Goal: Task Accomplishment & Management: Complete application form

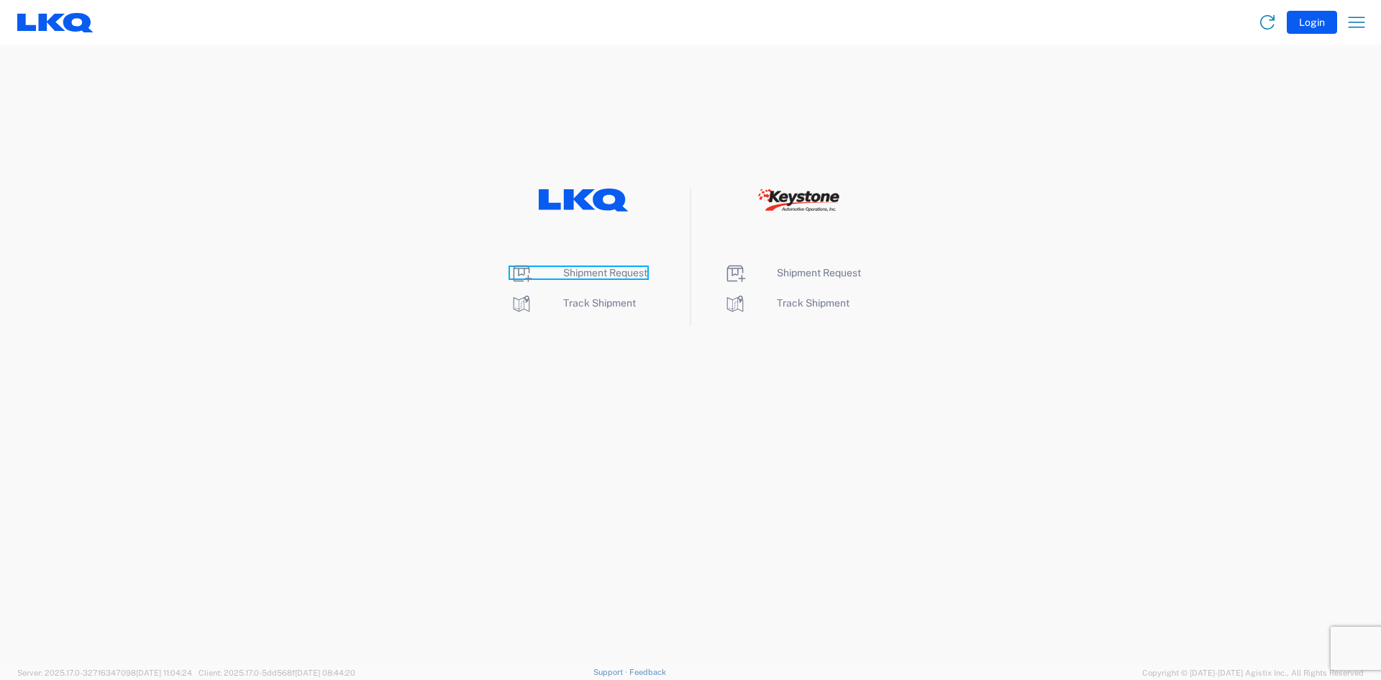
click at [584, 273] on span "Shipment Request" at bounding box center [605, 273] width 84 height 12
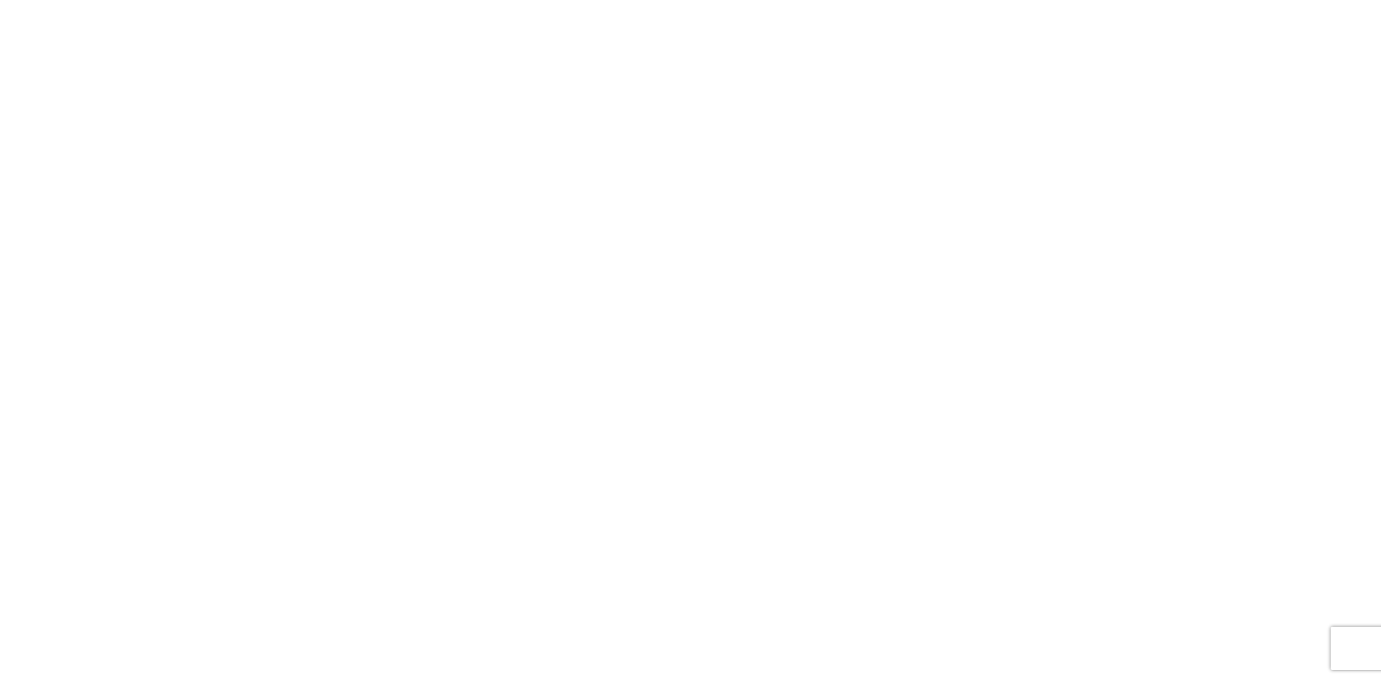
select select "FULL"
select select "LBS"
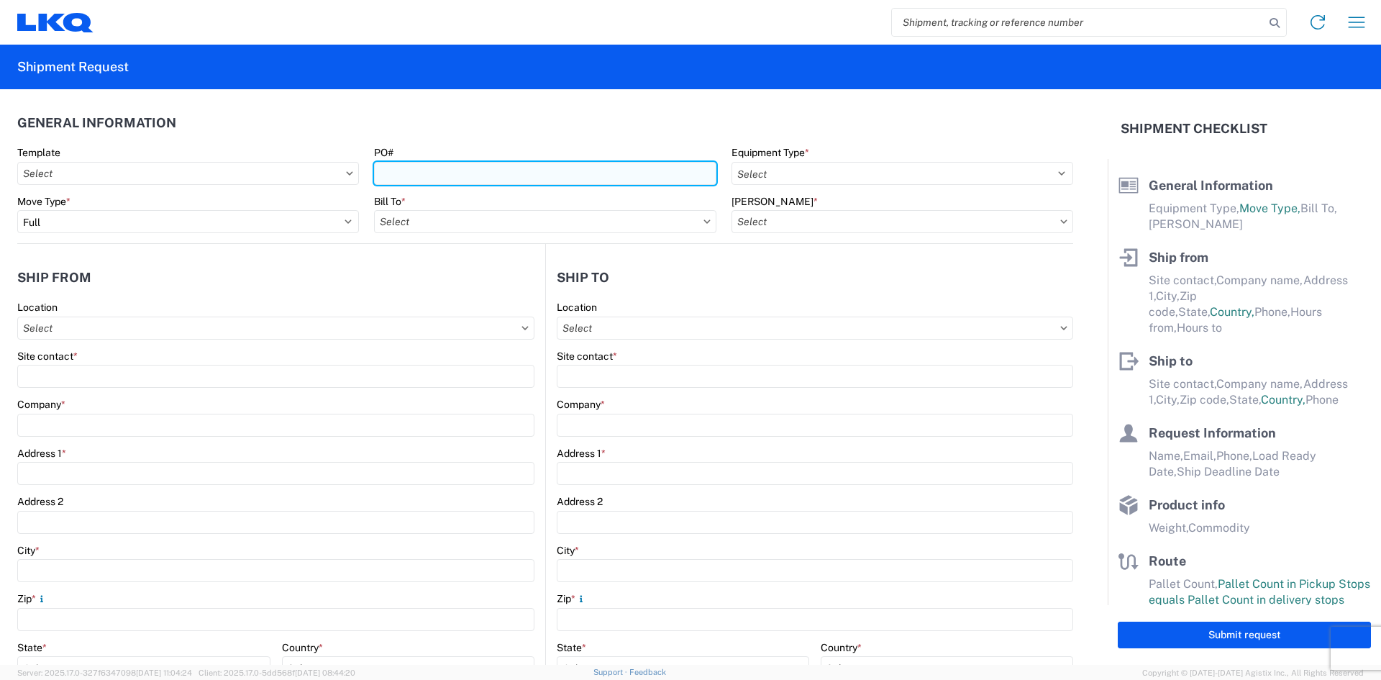
click at [401, 171] on input "PO#" at bounding box center [545, 173] width 342 height 23
type input "t"
type input "T31354"
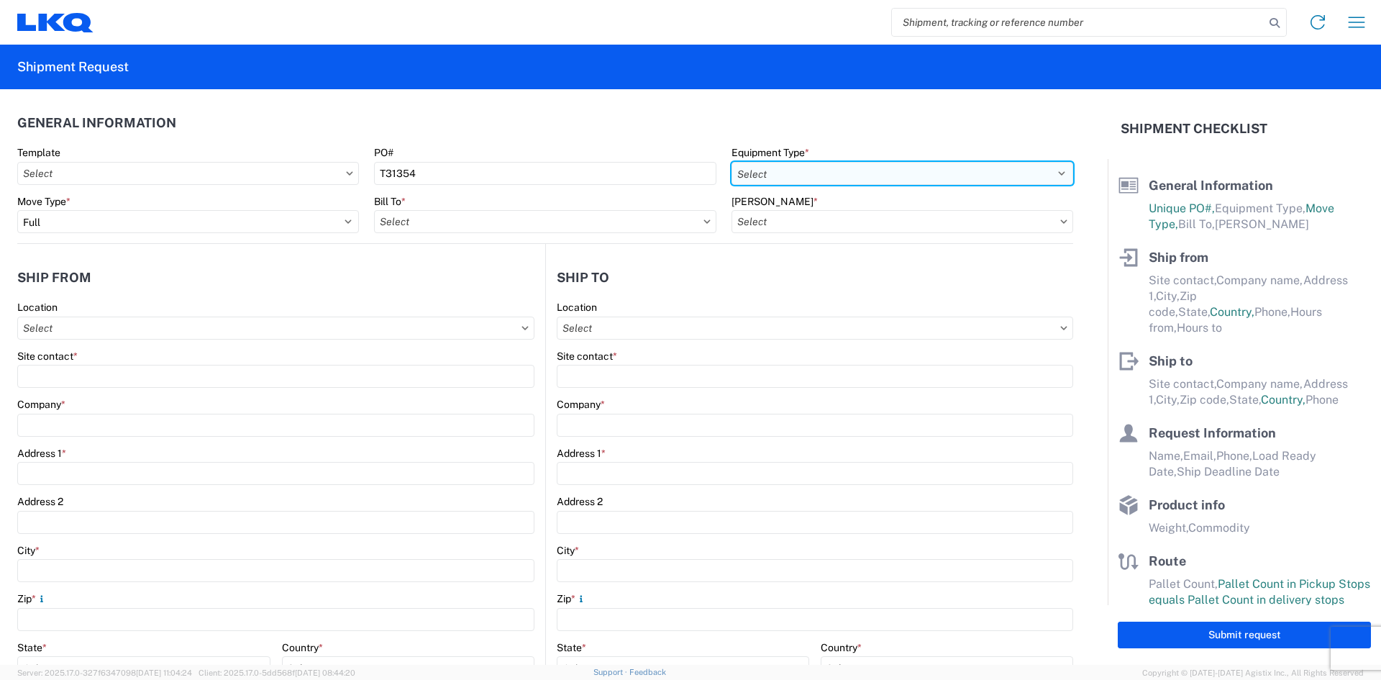
click at [1022, 171] on select "Select 53’ Dry Van Flatbed Dropdeck (van) Lowboy (flatbed) Rail" at bounding box center [903, 173] width 342 height 23
select select "STDV"
click at [732, 162] on select "Select 53’ Dry Van Flatbed Dropdeck (van) Lowboy (flatbed) Rail" at bounding box center [903, 173] width 342 height 23
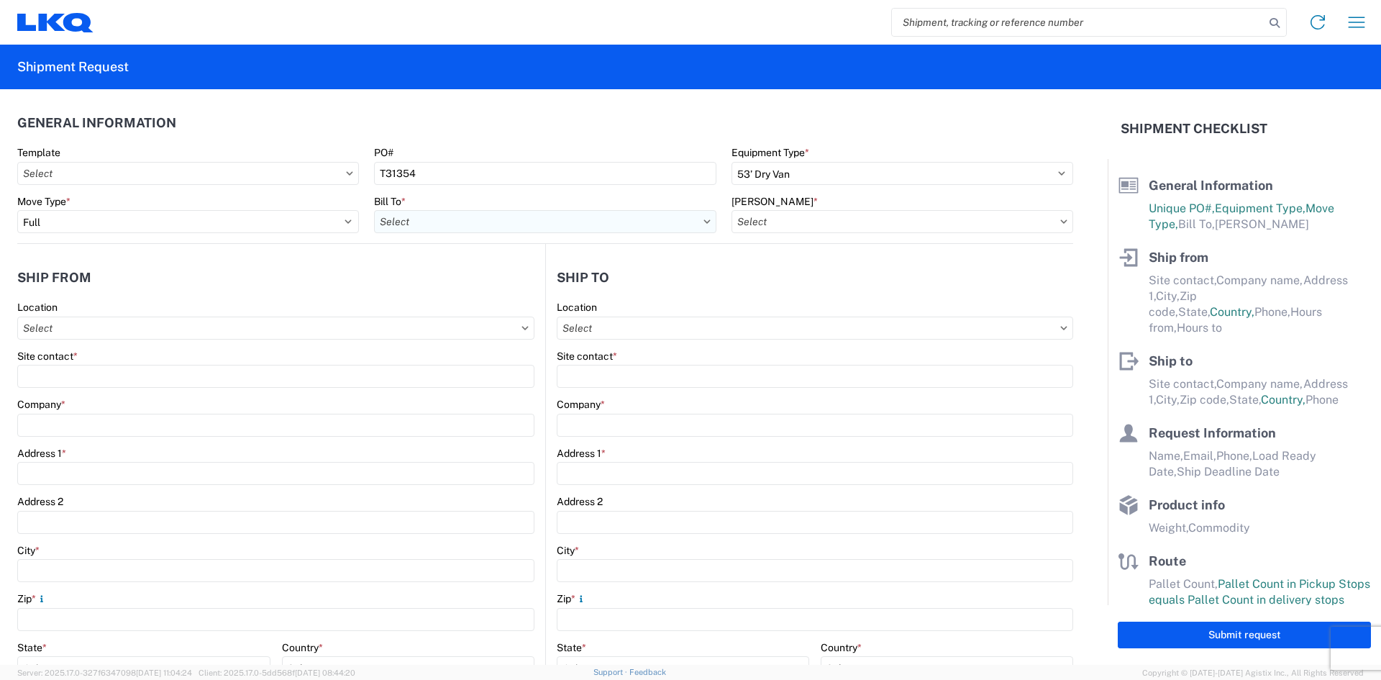
click at [468, 223] on input "Bill To *" at bounding box center [545, 221] width 342 height 23
type input "3392"
click at [430, 287] on div "3392 - Transmetco" at bounding box center [500, 285] width 252 height 23
type input "3392 - Transmetco"
click at [763, 224] on input "Bill Code *" at bounding box center [903, 221] width 342 height 23
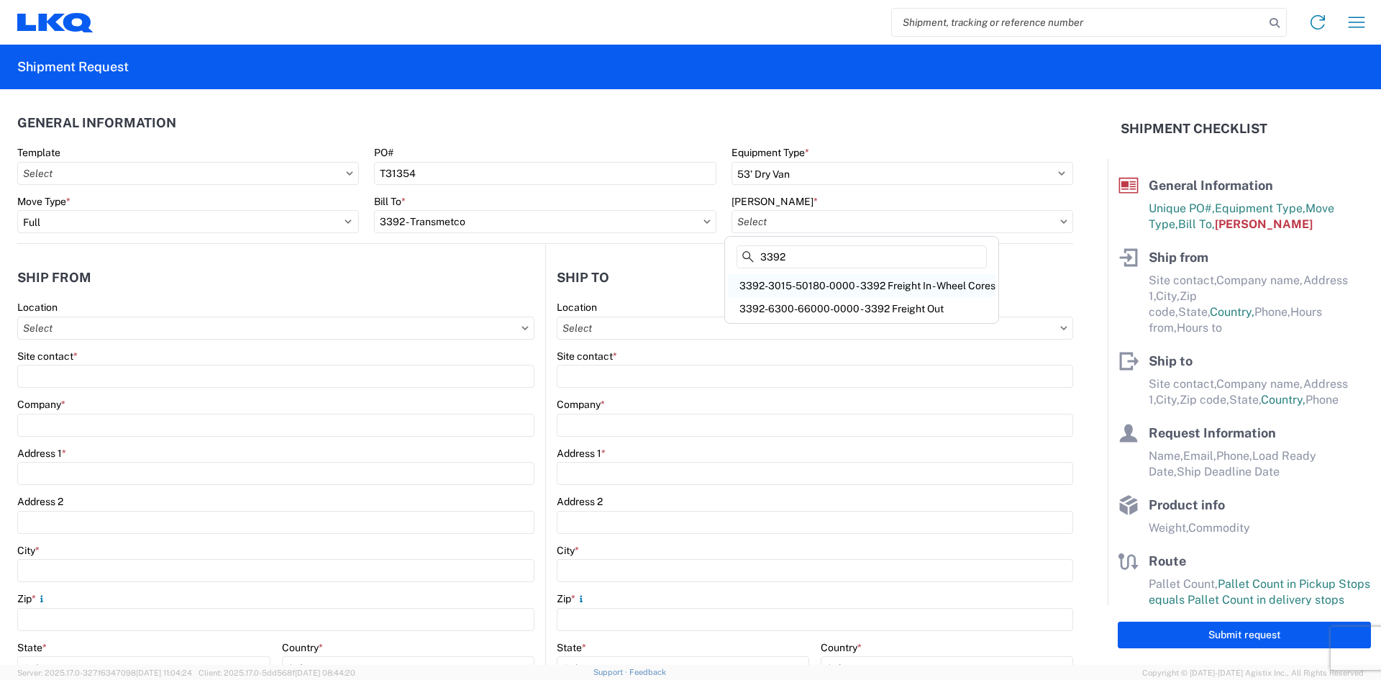
type input "3392"
click at [809, 282] on div "3392-3015-50180-0000 - 3392 Freight In - Wheel Cores" at bounding box center [862, 285] width 268 height 23
type input "3392-3015-50180-0000 - 3392 Freight In - Wheel Cores"
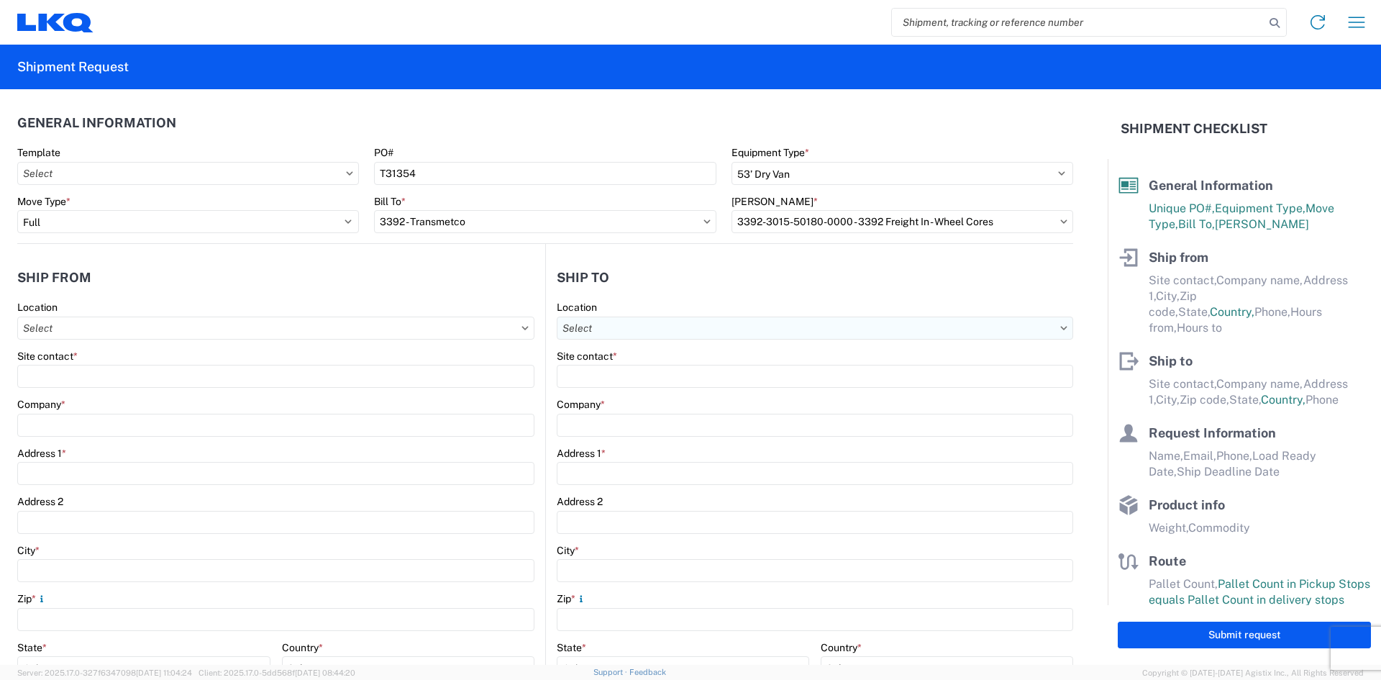
click at [535, 323] on input "Location" at bounding box center [275, 328] width 517 height 23
type input "3392"
click at [619, 392] on div "3392 - Transmetco" at bounding box center [681, 392] width 252 height 23
type input "3392 - Transmetco"
type input "LKQ Corporation"
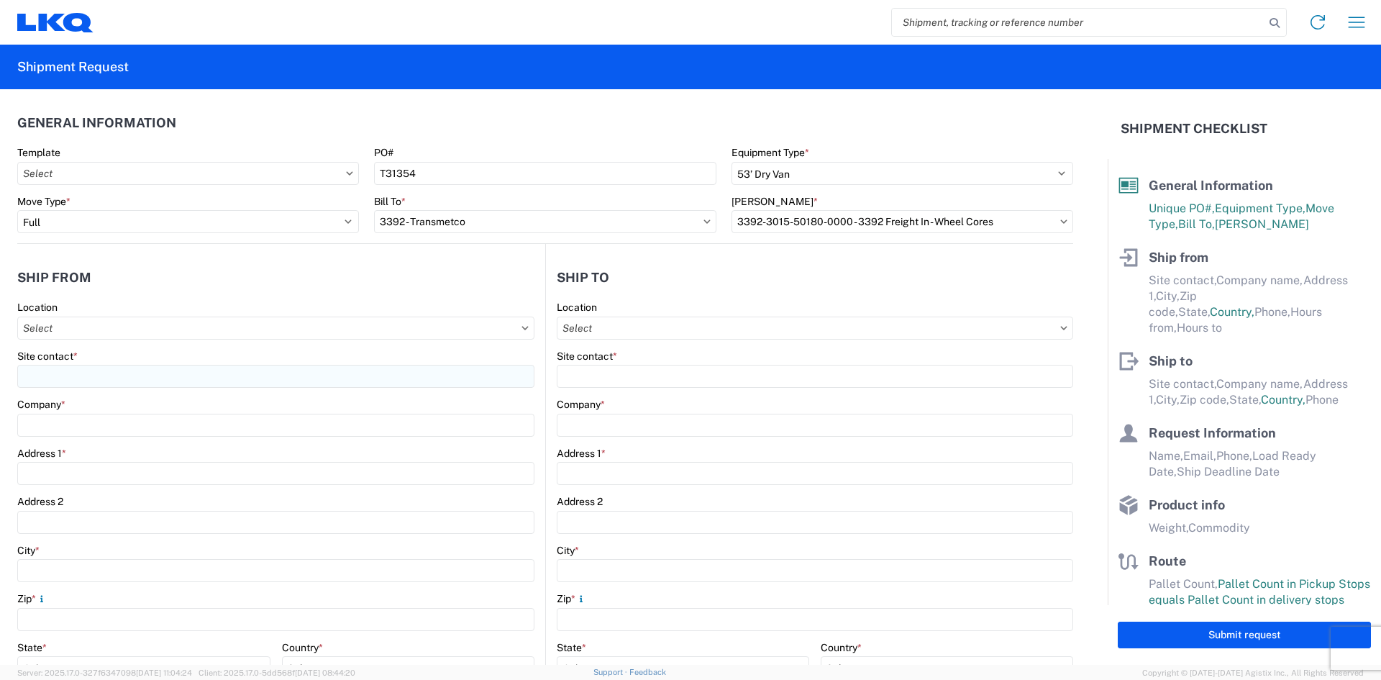
type input "1750 Riverfork Dr"
type input "Huntington"
type input "46750"
select select "US"
click at [37, 331] on input "Location" at bounding box center [275, 328] width 517 height 23
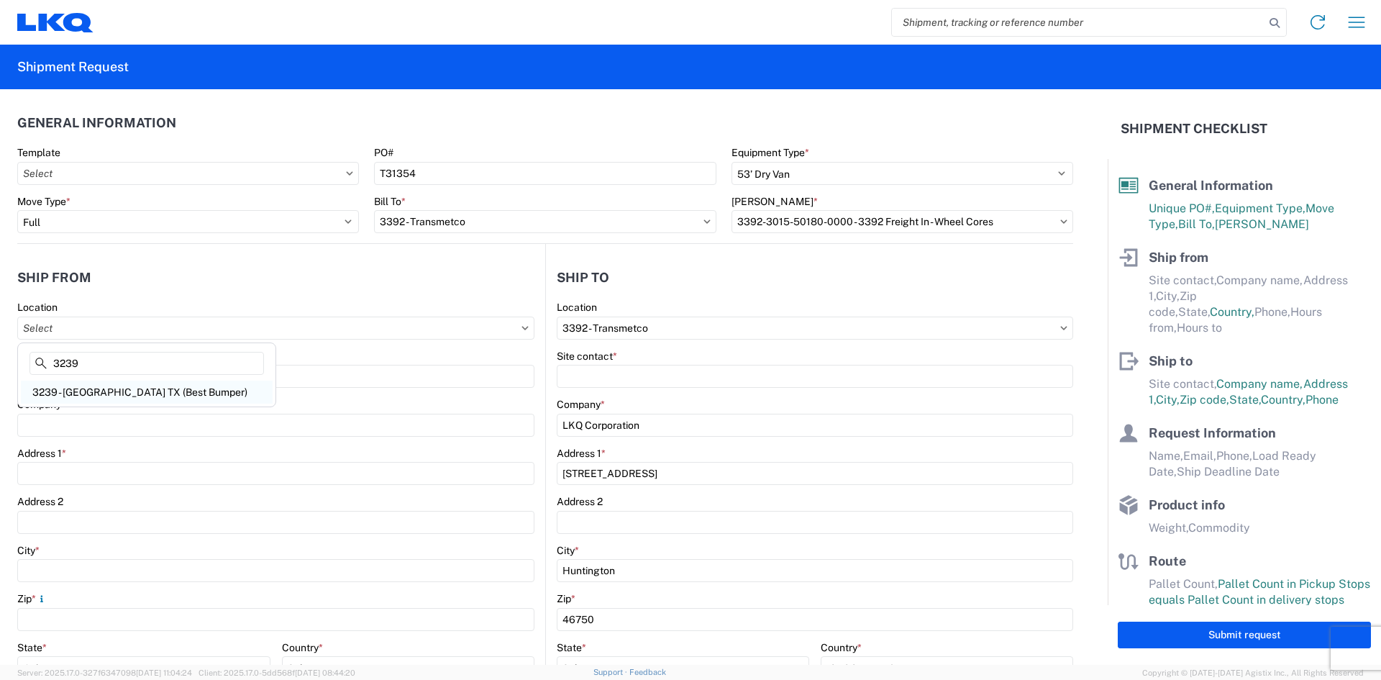
type input "3239"
click at [106, 388] on div "3239 - Hutchins TX (Best Bumper)" at bounding box center [147, 392] width 252 height 23
type input "3239 - Hutchins TX (Best Bumper)"
type input "LKQ Corporation"
type input "415 North Interstate 45 Service Road"
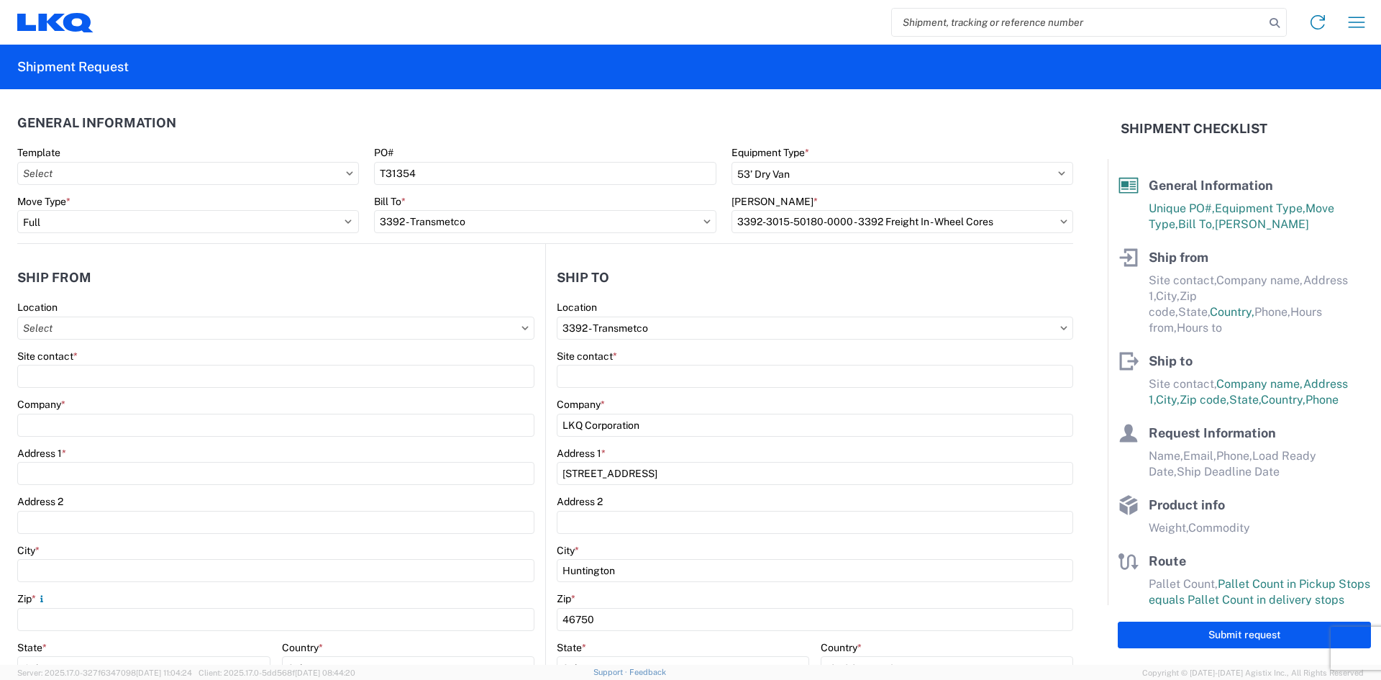
type input "Hutchins"
type input "75141"
select select "TX"
select select "US"
type input "07:00"
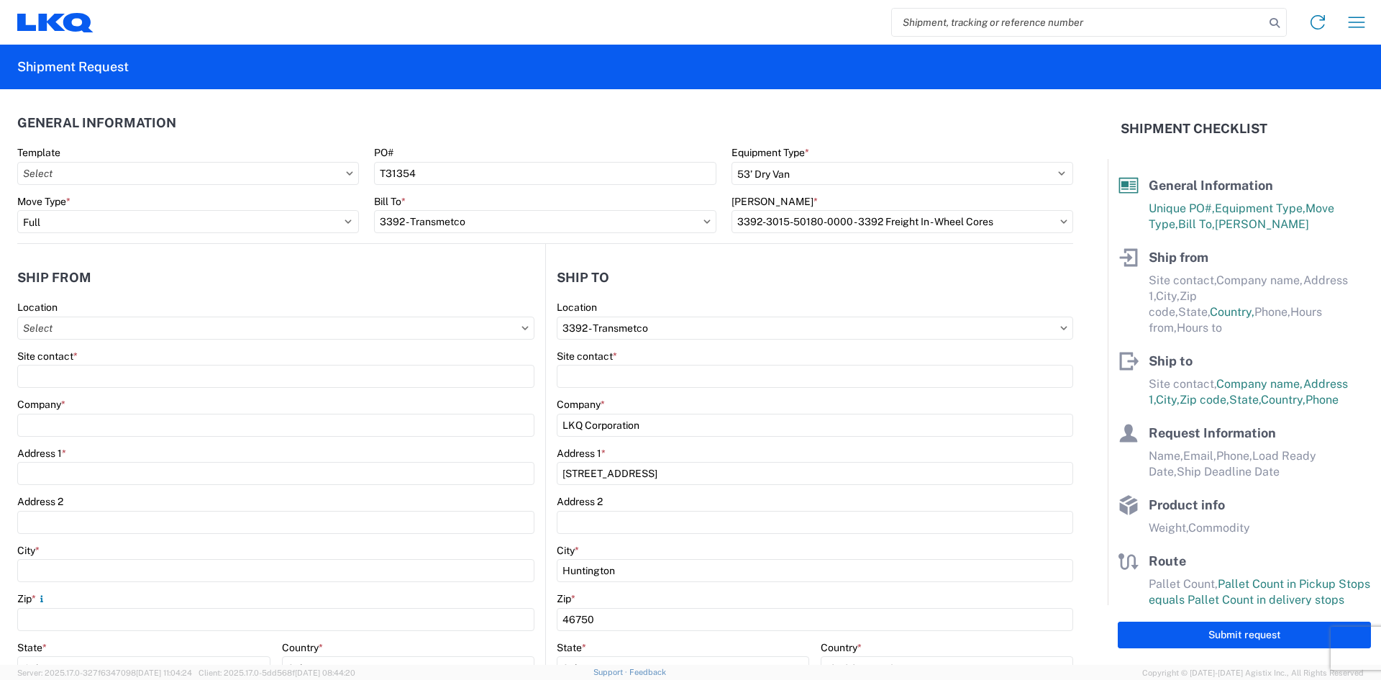
type input "16:00"
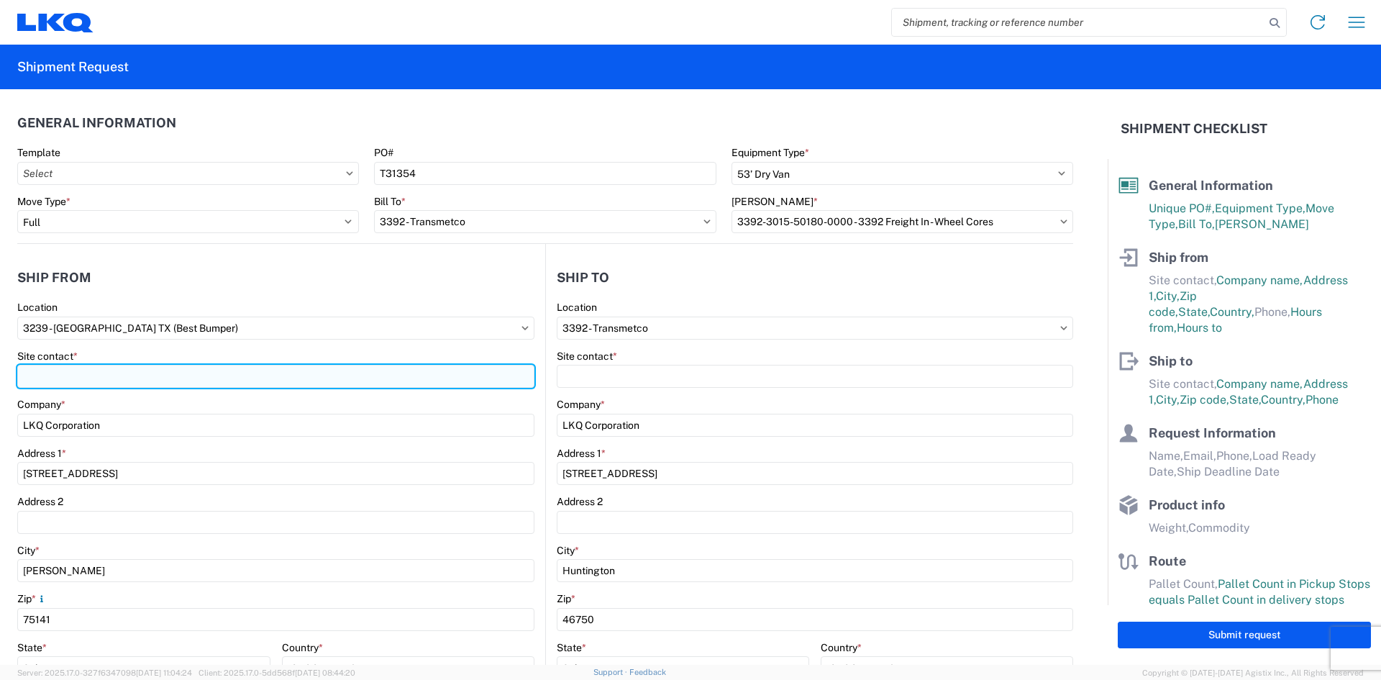
click at [35, 371] on input "Site contact *" at bounding box center [275, 376] width 517 height 23
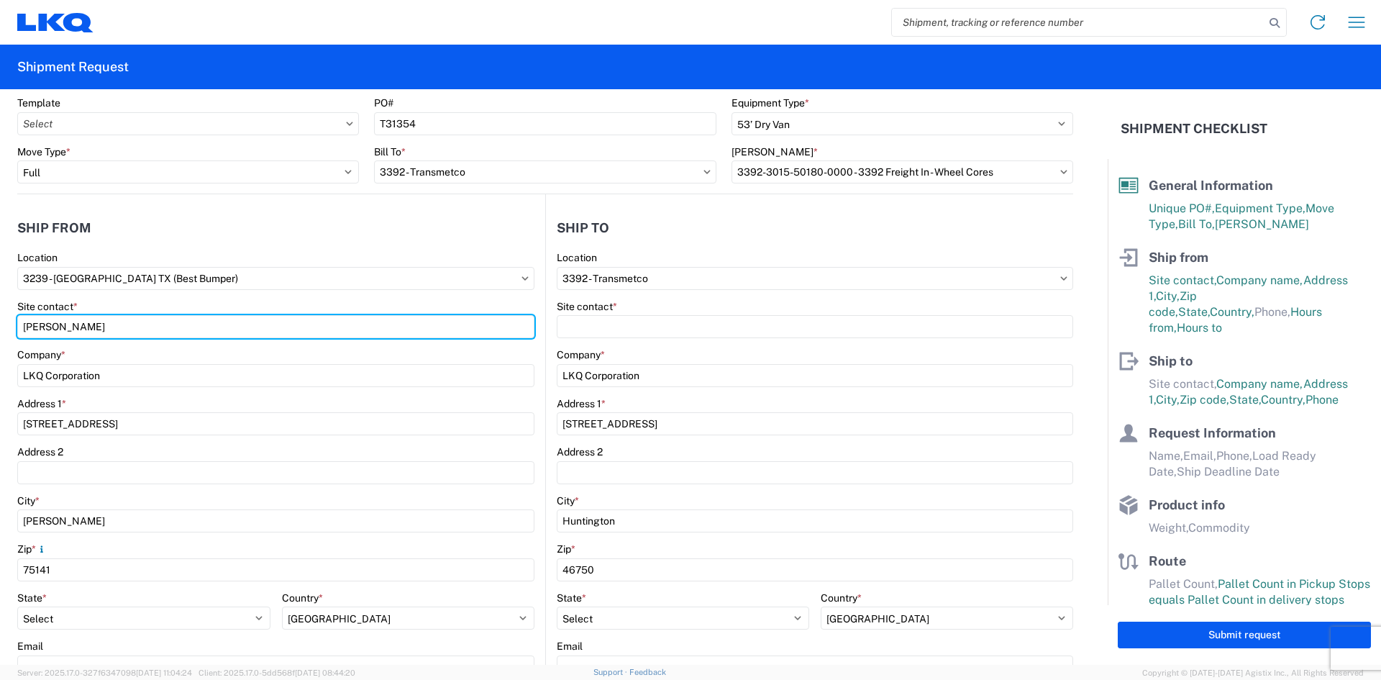
scroll to position [72, 0]
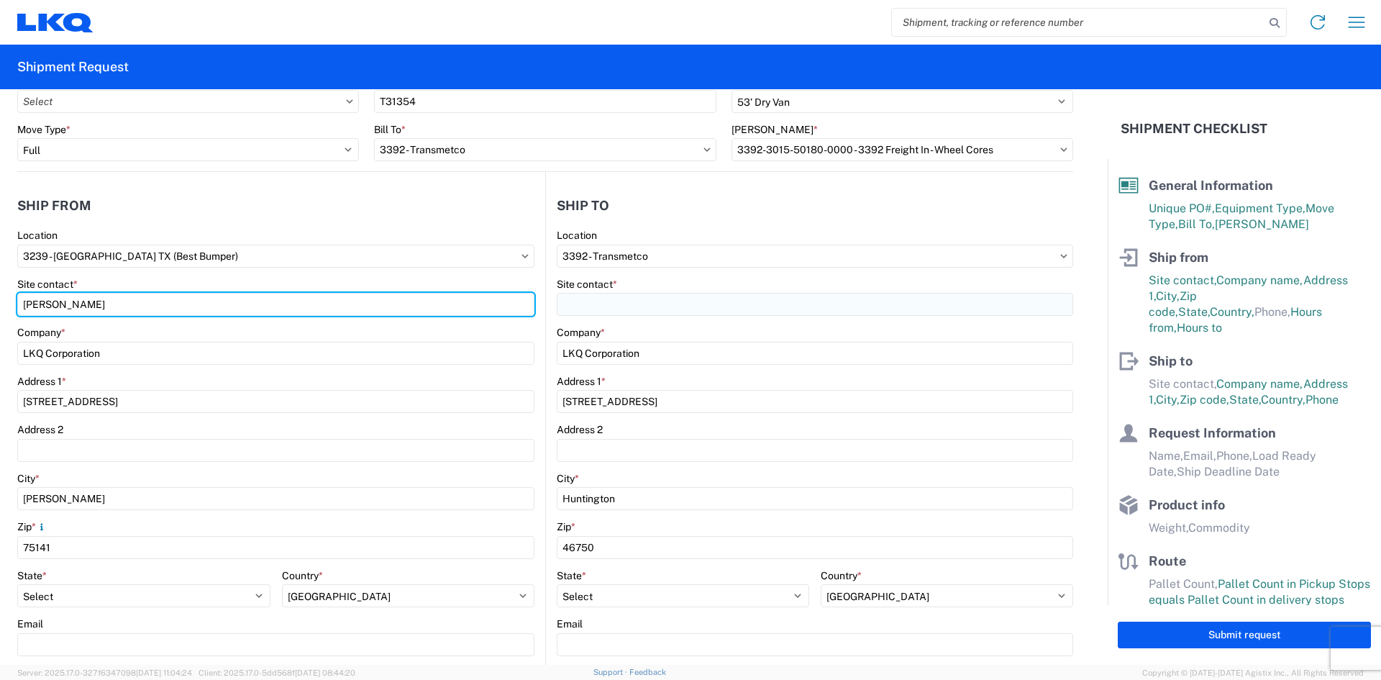
type input "Cameron Montgomery"
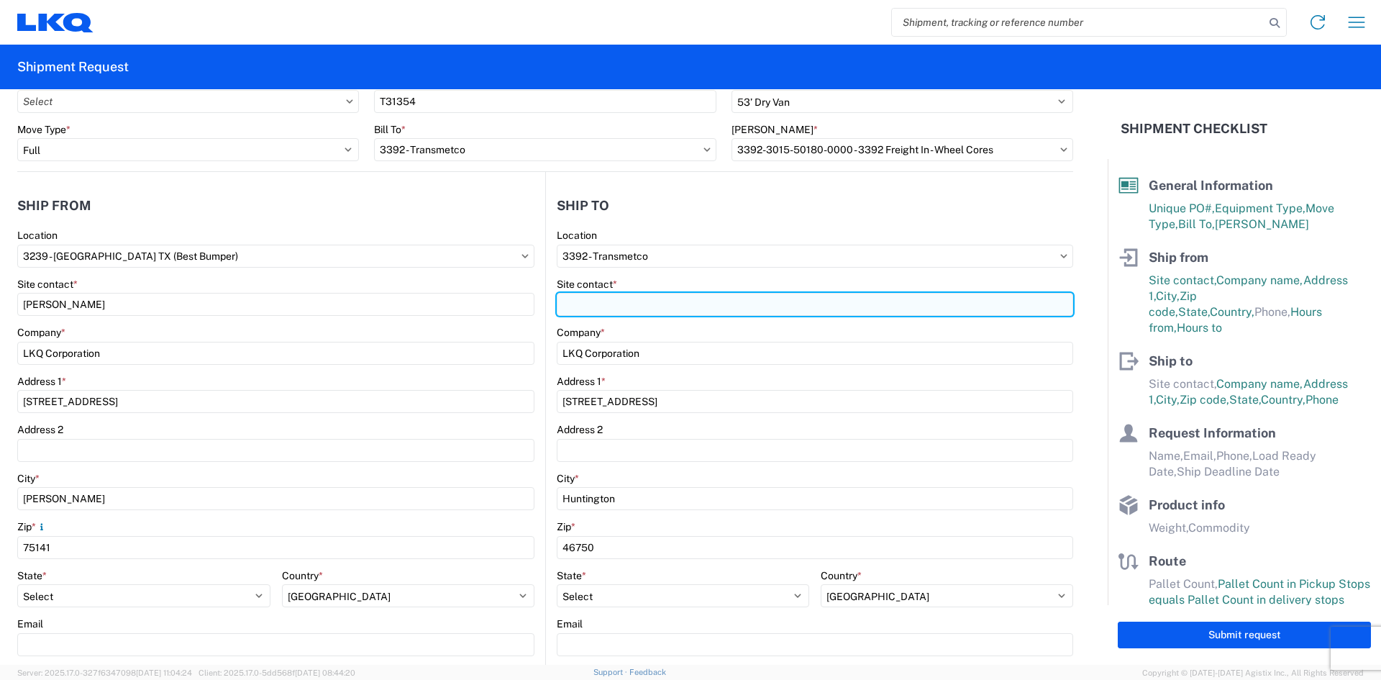
click at [565, 296] on input "Site contact *" at bounding box center [815, 304] width 517 height 23
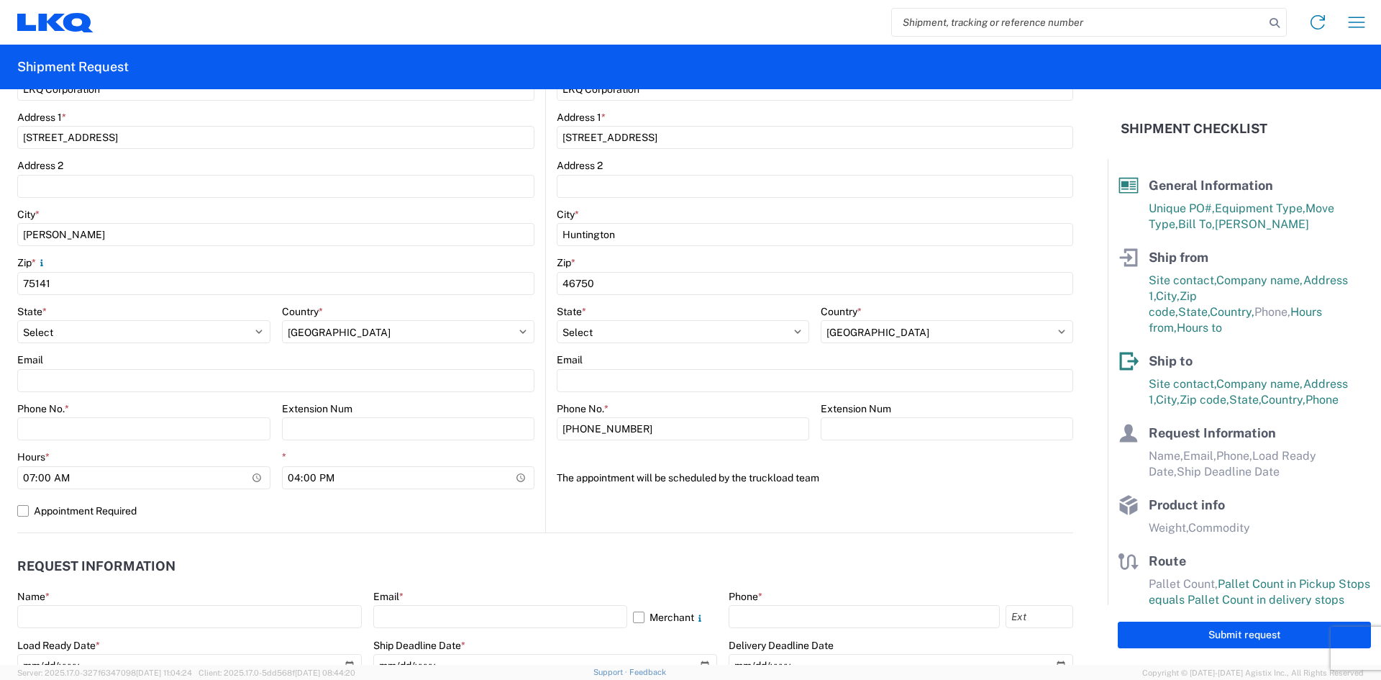
scroll to position [360, 0]
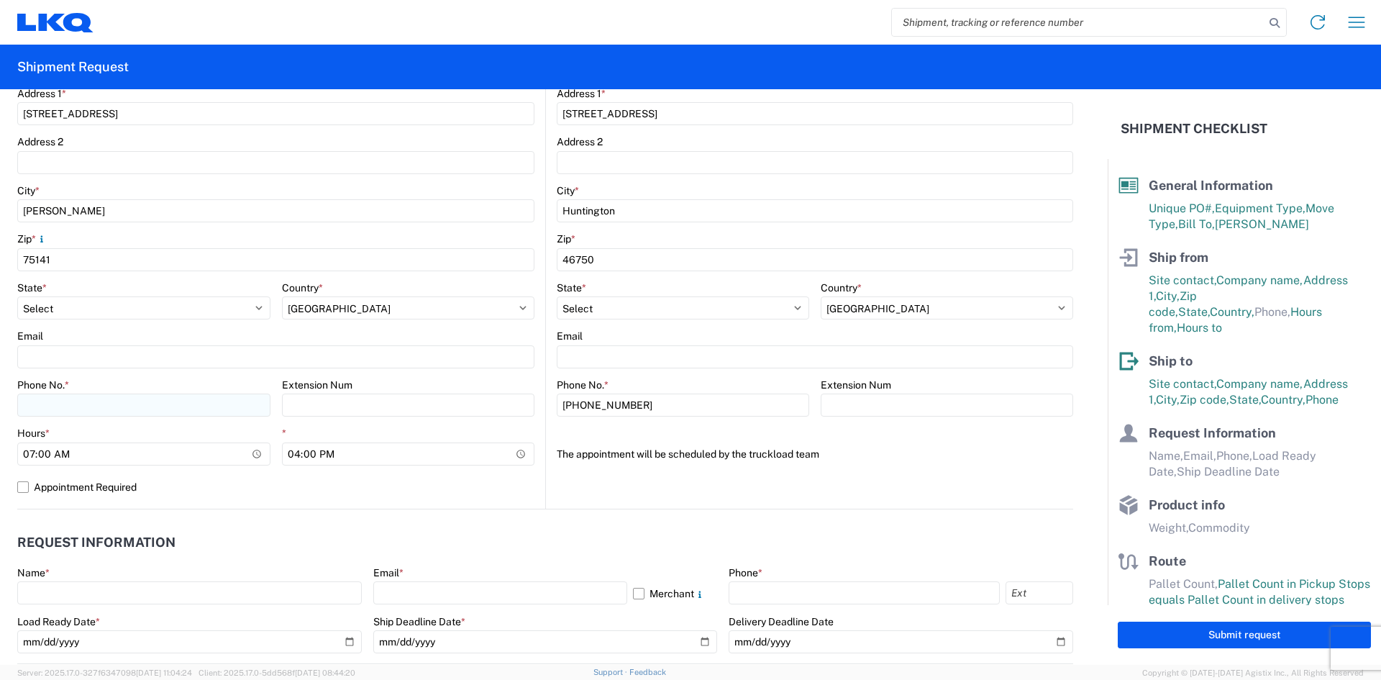
type input "Chris Reynolds"
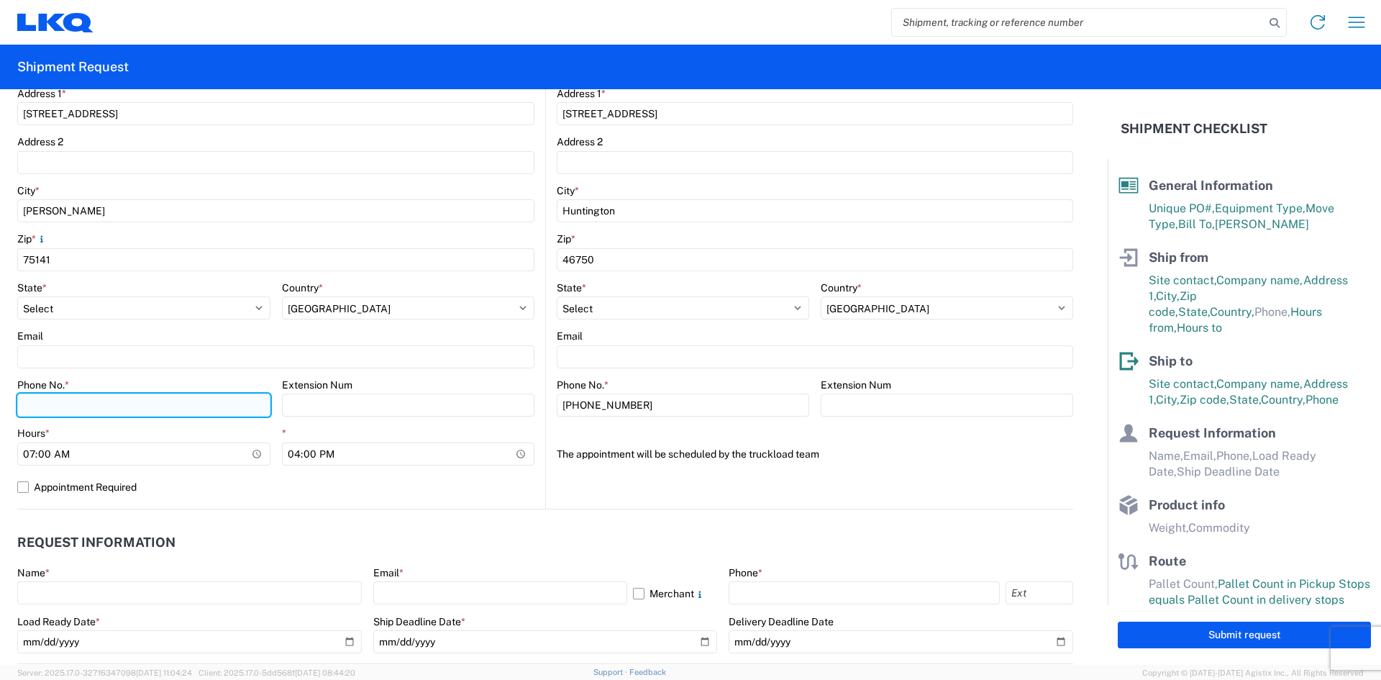
click at [47, 407] on input "Phone No. *" at bounding box center [143, 405] width 253 height 23
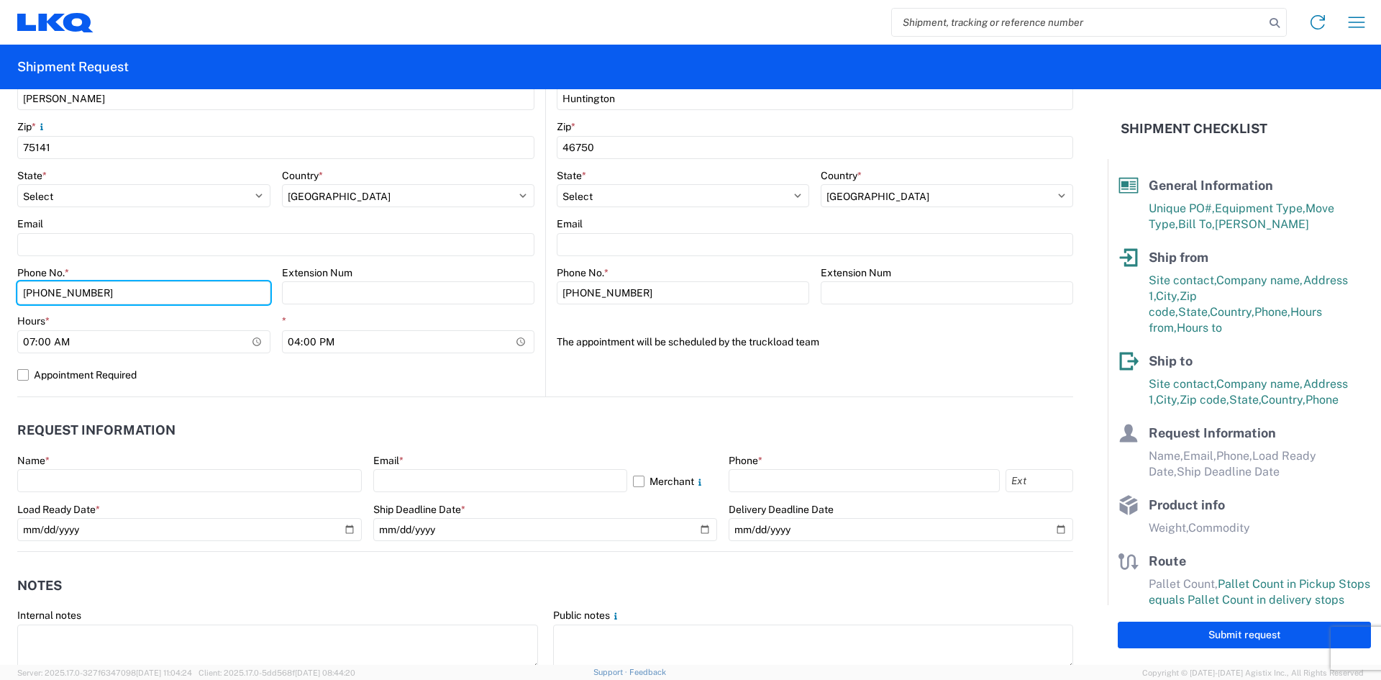
scroll to position [504, 0]
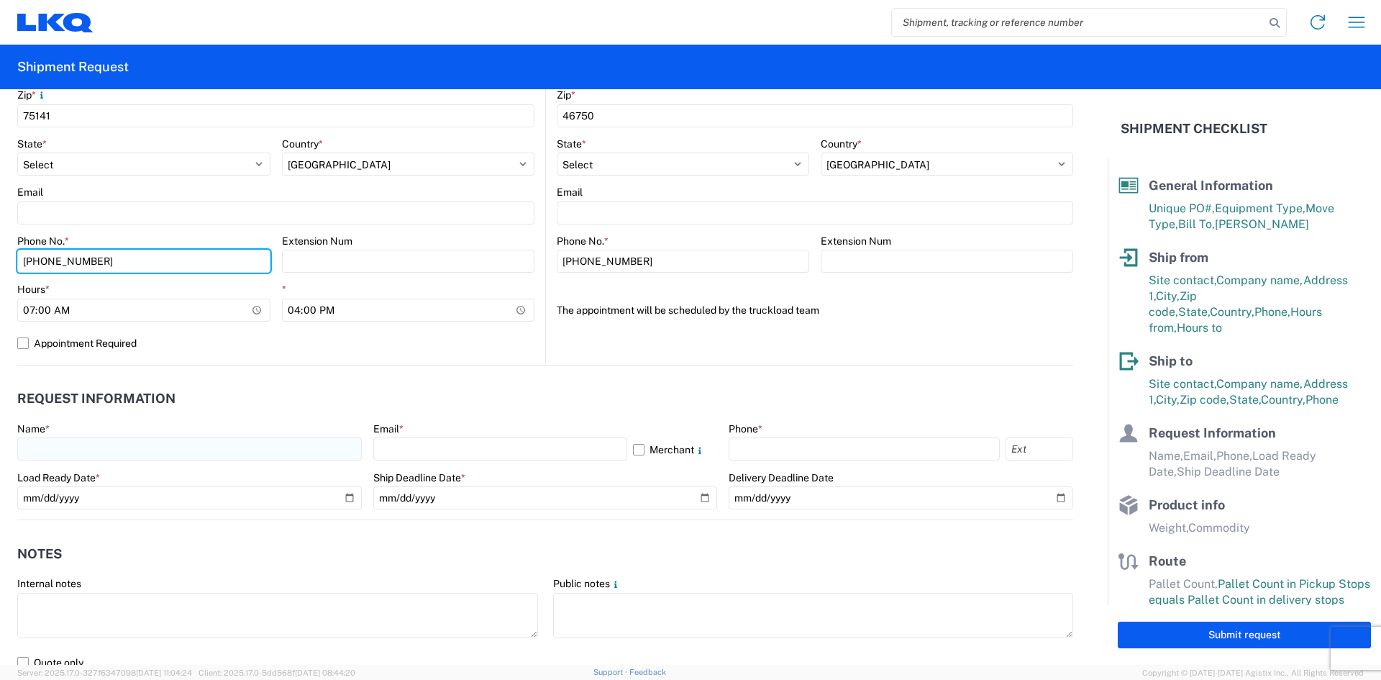
type input "616-835-1539"
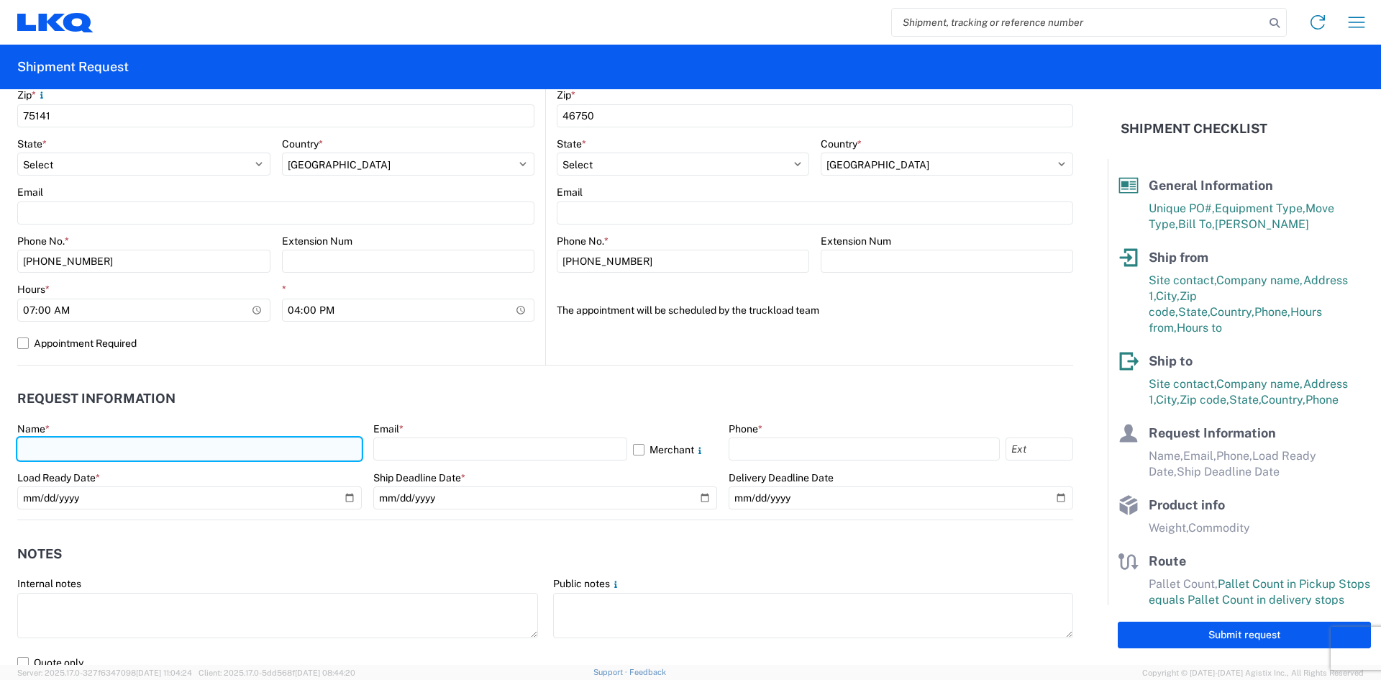
click at [36, 450] on input "text" at bounding box center [189, 448] width 345 height 23
type input "Cameron Montgomery"
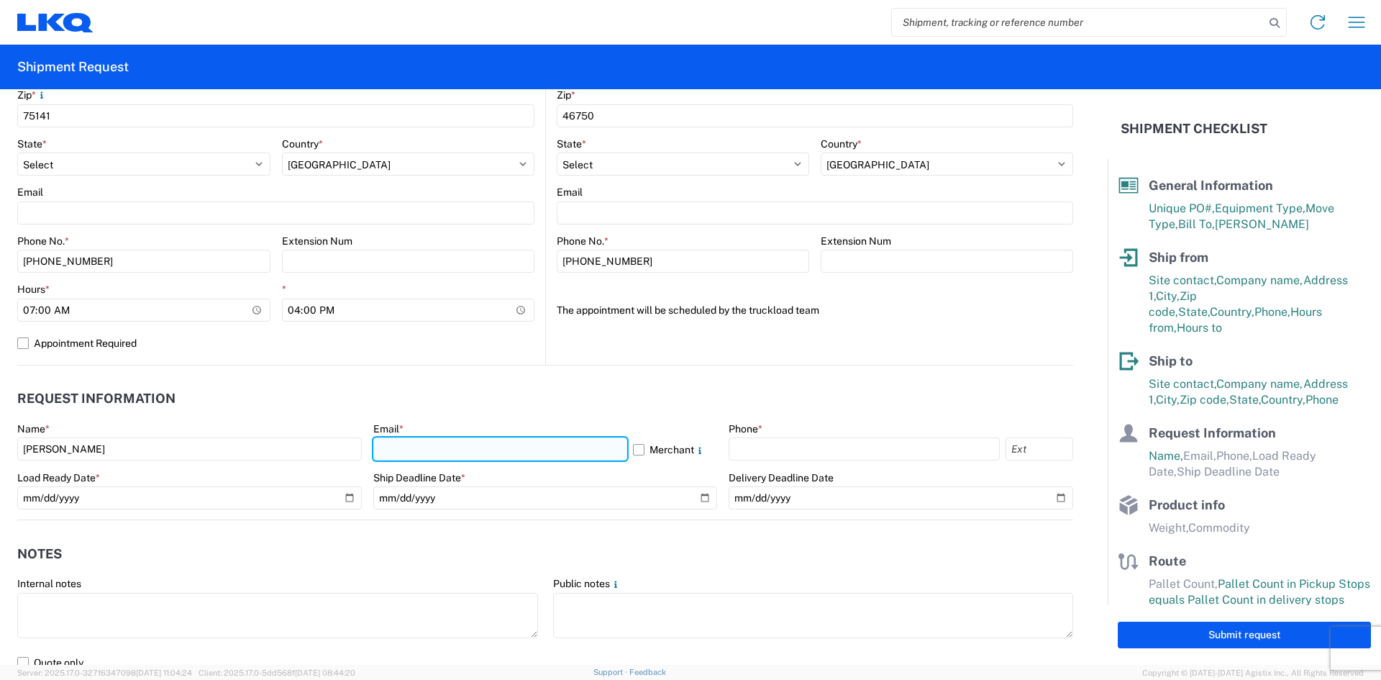
click at [391, 443] on input "text" at bounding box center [500, 448] width 254 height 23
type input "cmontgomery@lkqcorp.com"
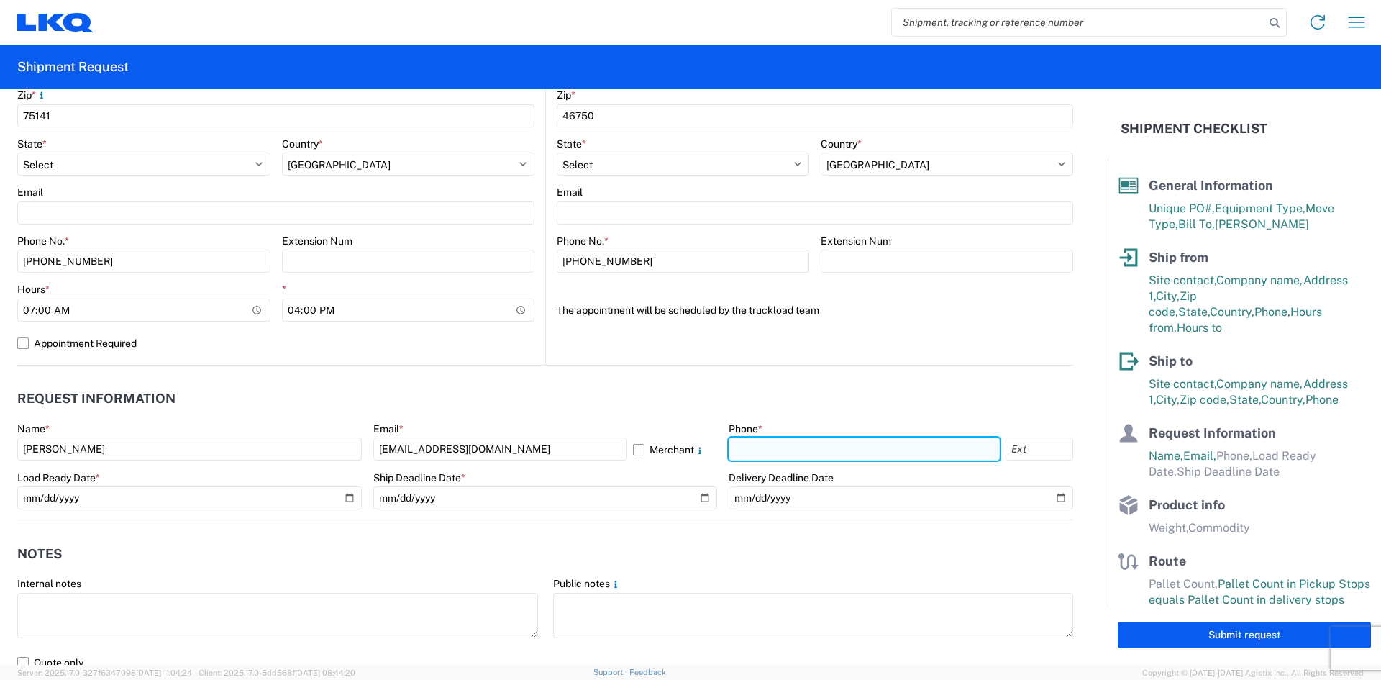
click at [748, 452] on input "text" at bounding box center [864, 448] width 271 height 23
type input "6168351539"
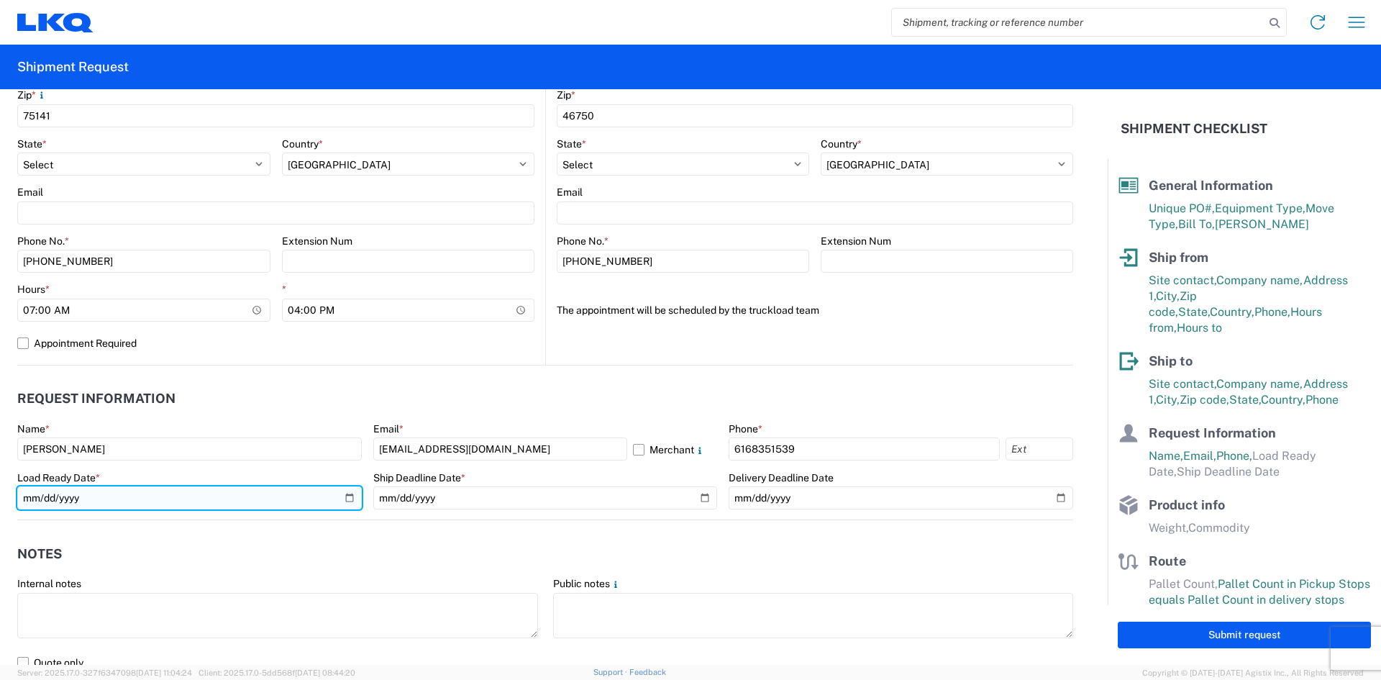
click at [346, 500] on input "date" at bounding box center [189, 497] width 345 height 23
type input "2025-09-15"
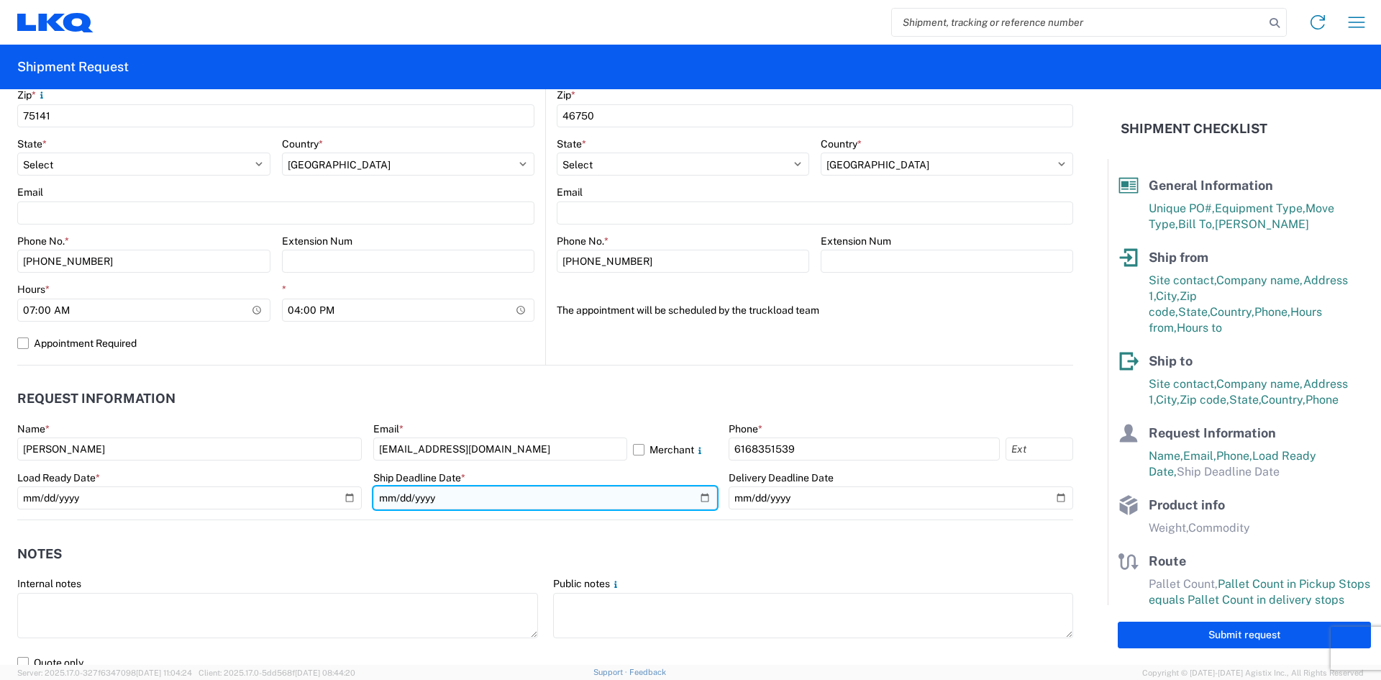
click at [695, 496] on input "date" at bounding box center [545, 497] width 345 height 23
type input "2025-09-18"
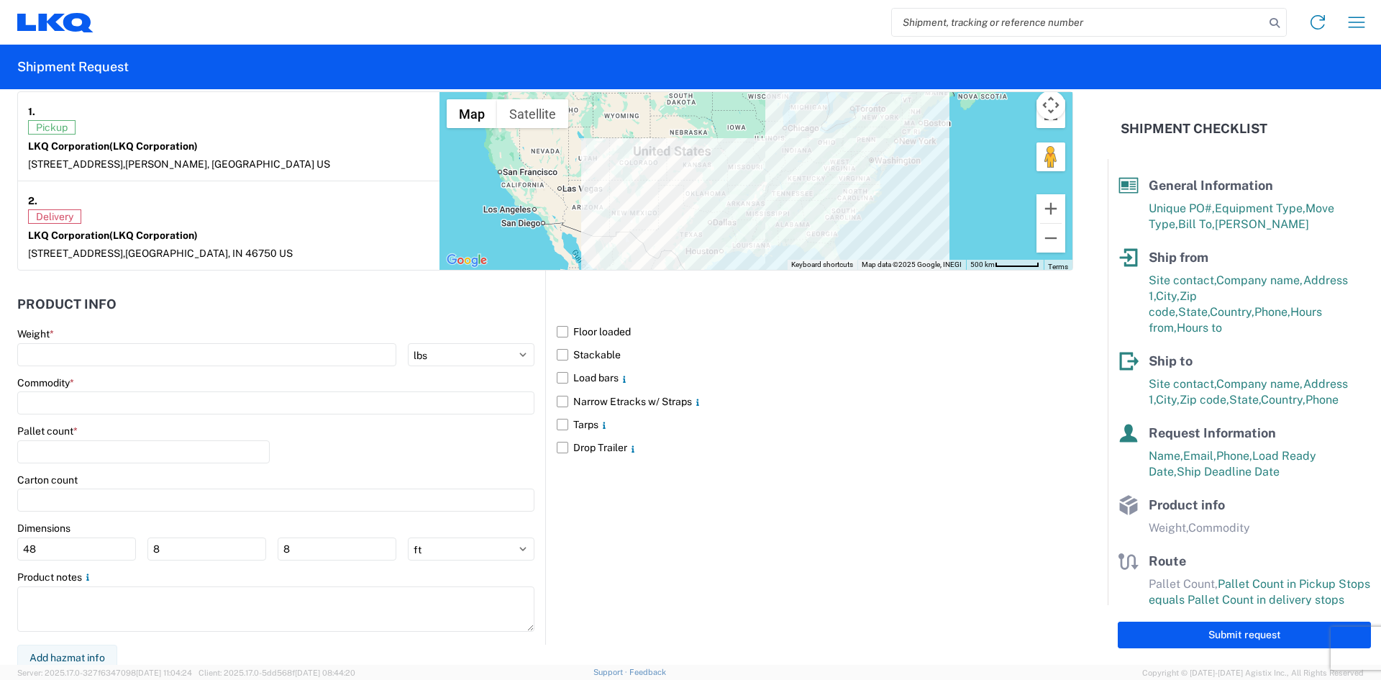
scroll to position [1150, 0]
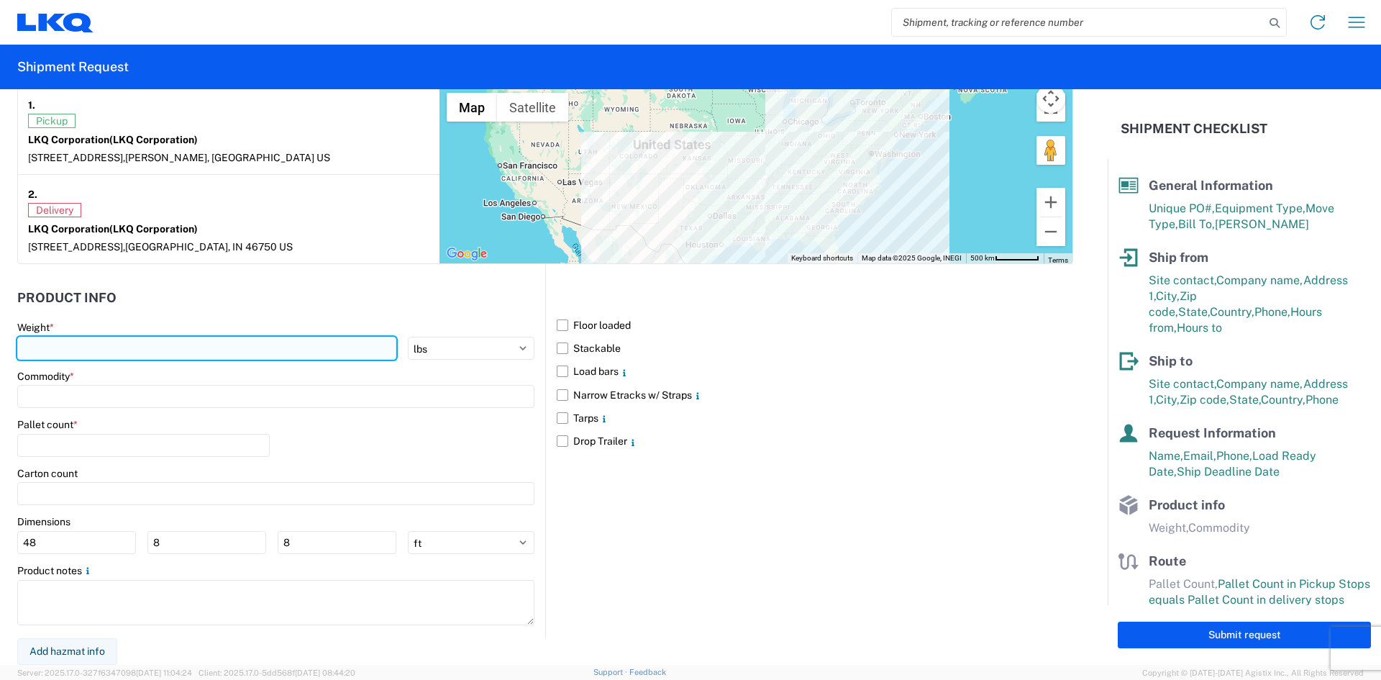
click at [35, 350] on input "number" at bounding box center [206, 348] width 379 height 23
type input "40000"
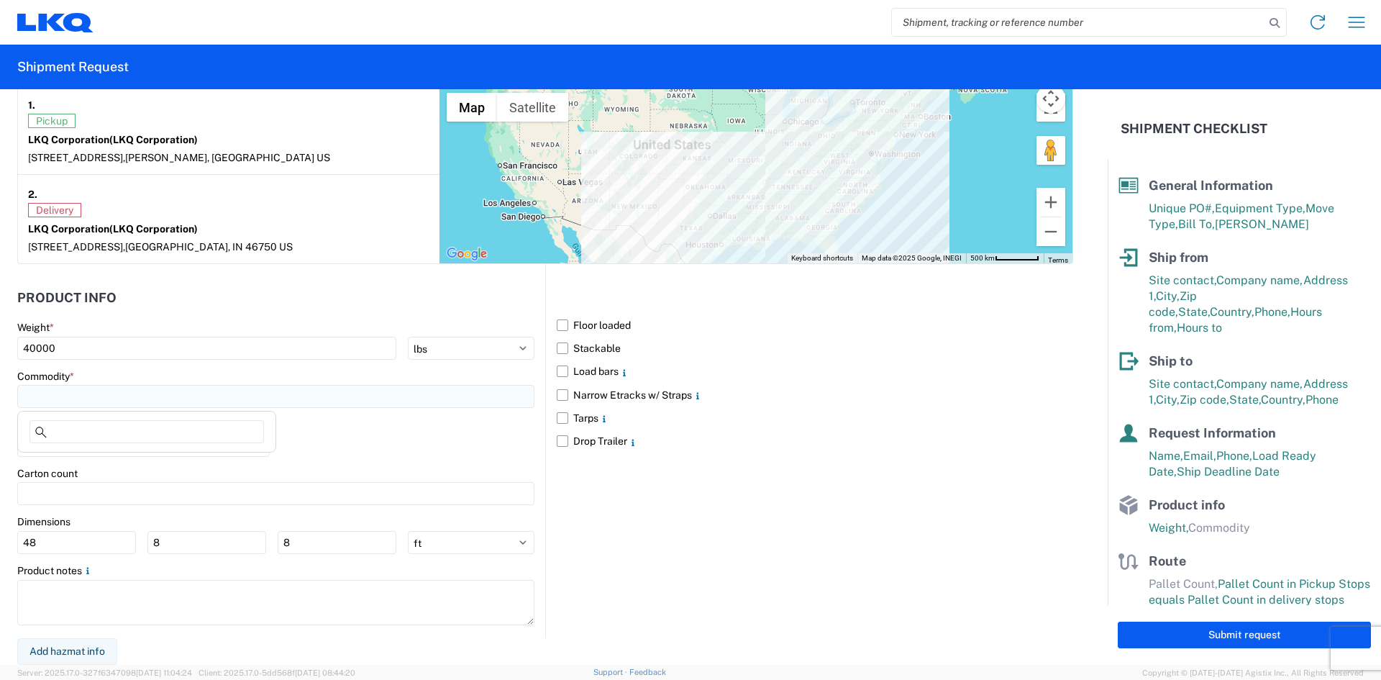
click at [54, 399] on input at bounding box center [275, 396] width 517 height 23
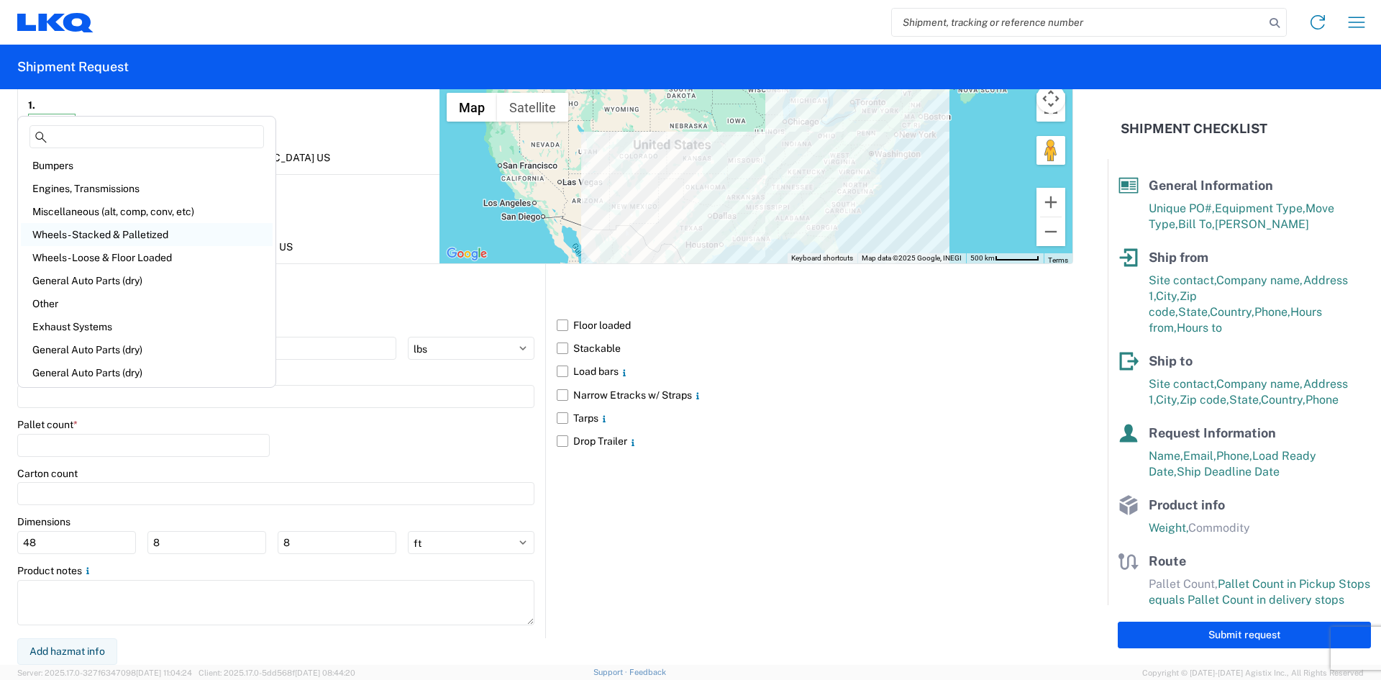
click at [109, 240] on div "Wheels - Stacked & Palletized" at bounding box center [147, 234] width 252 height 23
type input "Wheels - Stacked & Palletized"
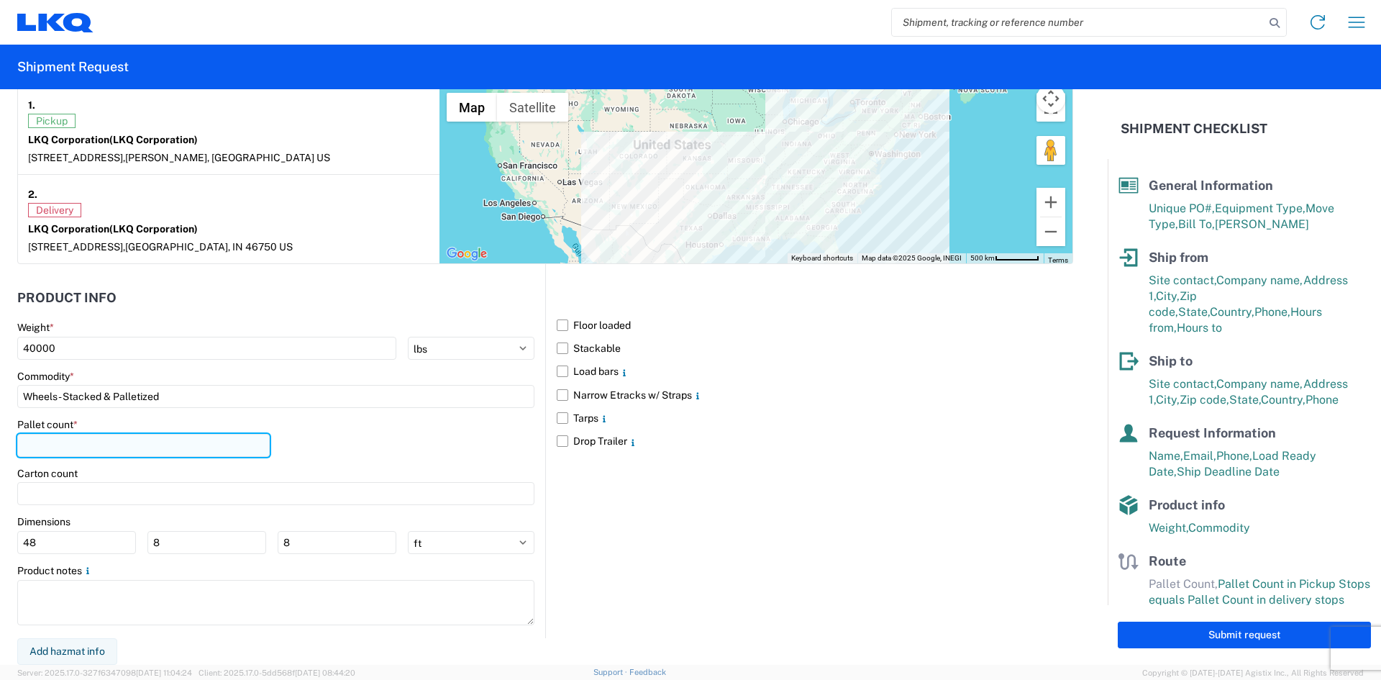
click at [40, 451] on input "number" at bounding box center [143, 445] width 253 height 23
type input "42"
click at [562, 348] on label "Stackable" at bounding box center [815, 348] width 517 height 23
click at [0, 0] on input "Stackable" at bounding box center [0, 0] width 0 height 0
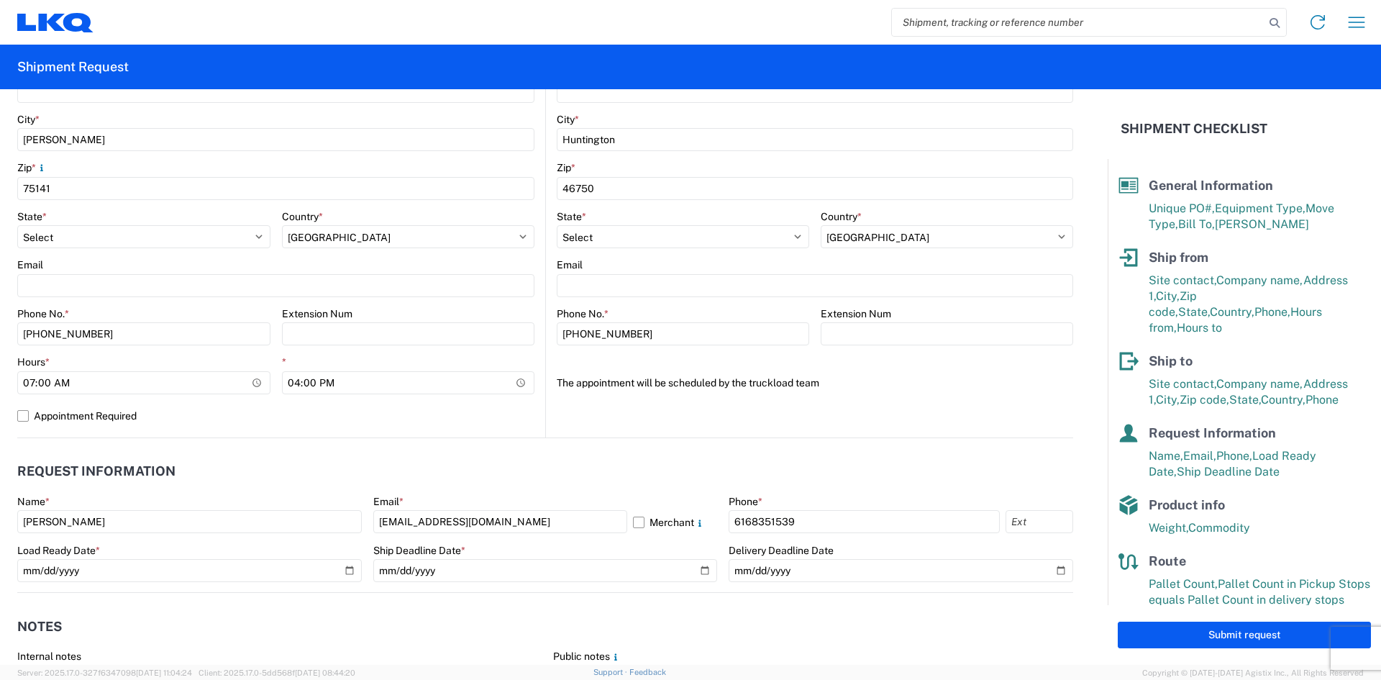
scroll to position [503, 0]
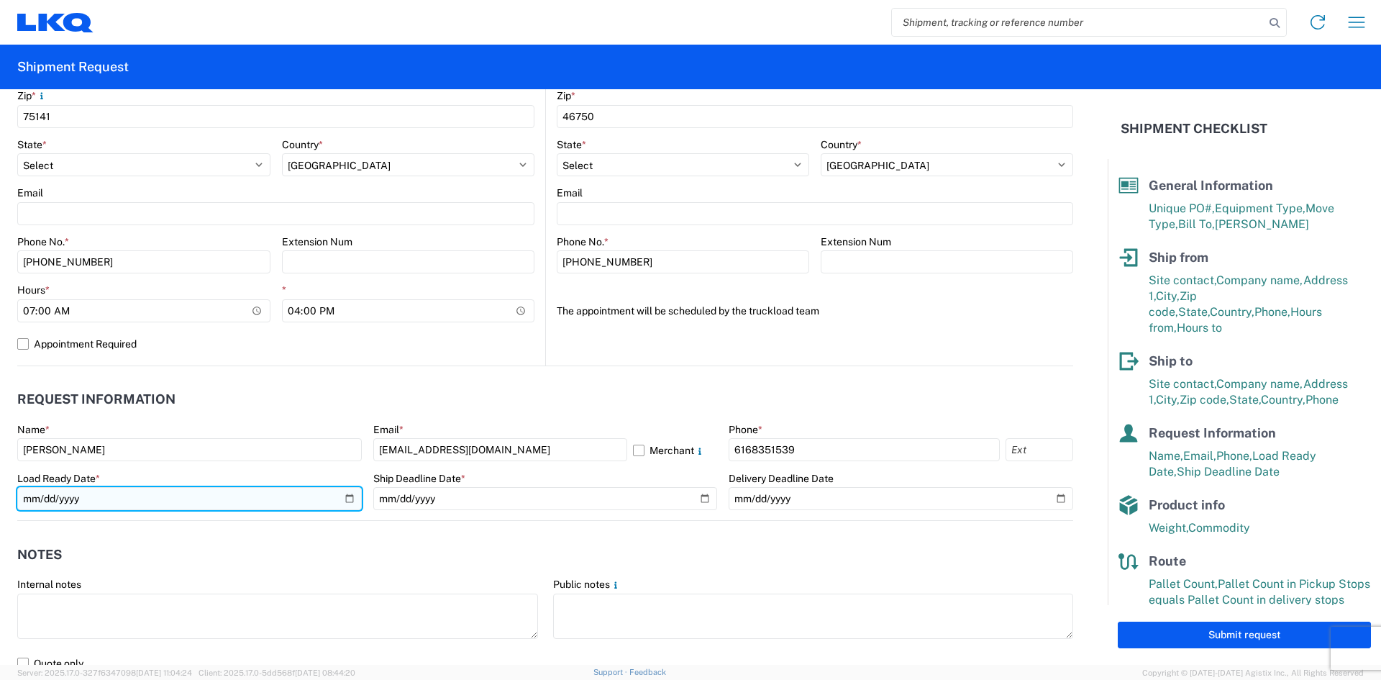
click at [342, 497] on input "2025-09-15" at bounding box center [189, 498] width 345 height 23
type input "2025-09-08"
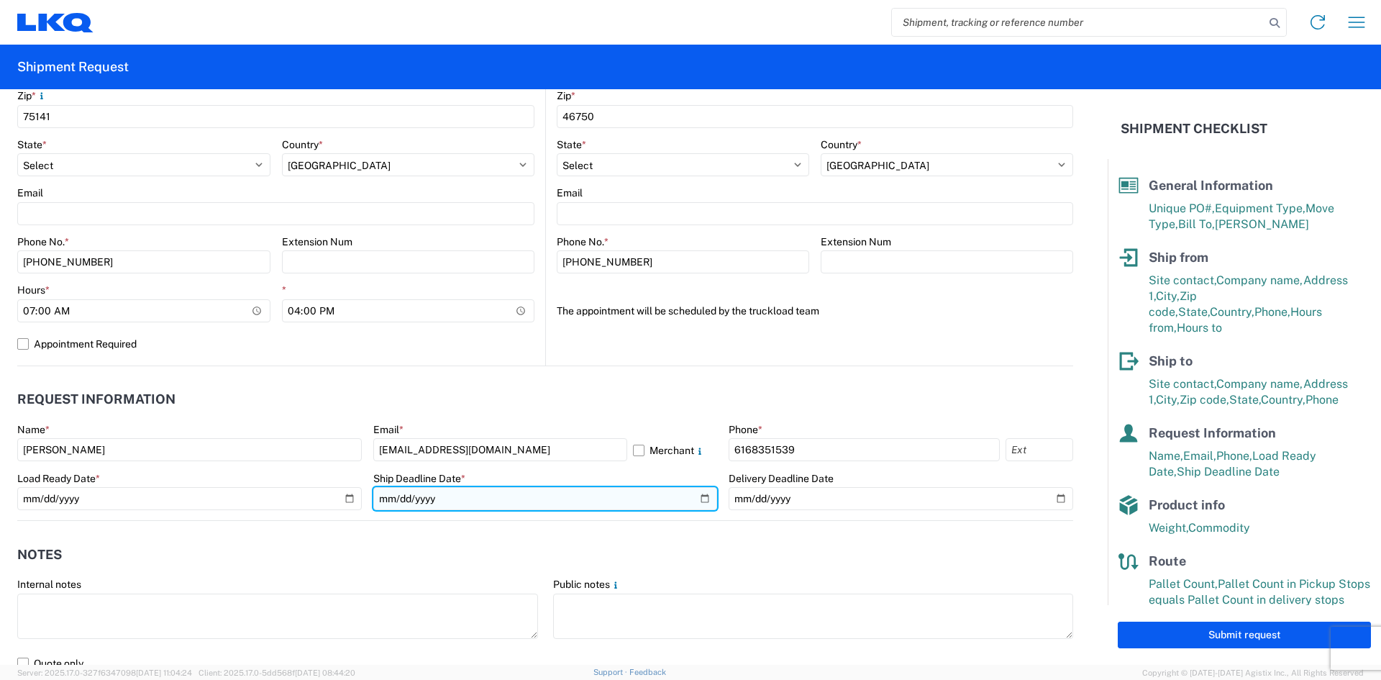
click at [697, 496] on input "2025-09-18" at bounding box center [545, 498] width 345 height 23
type input "2025-09-11"
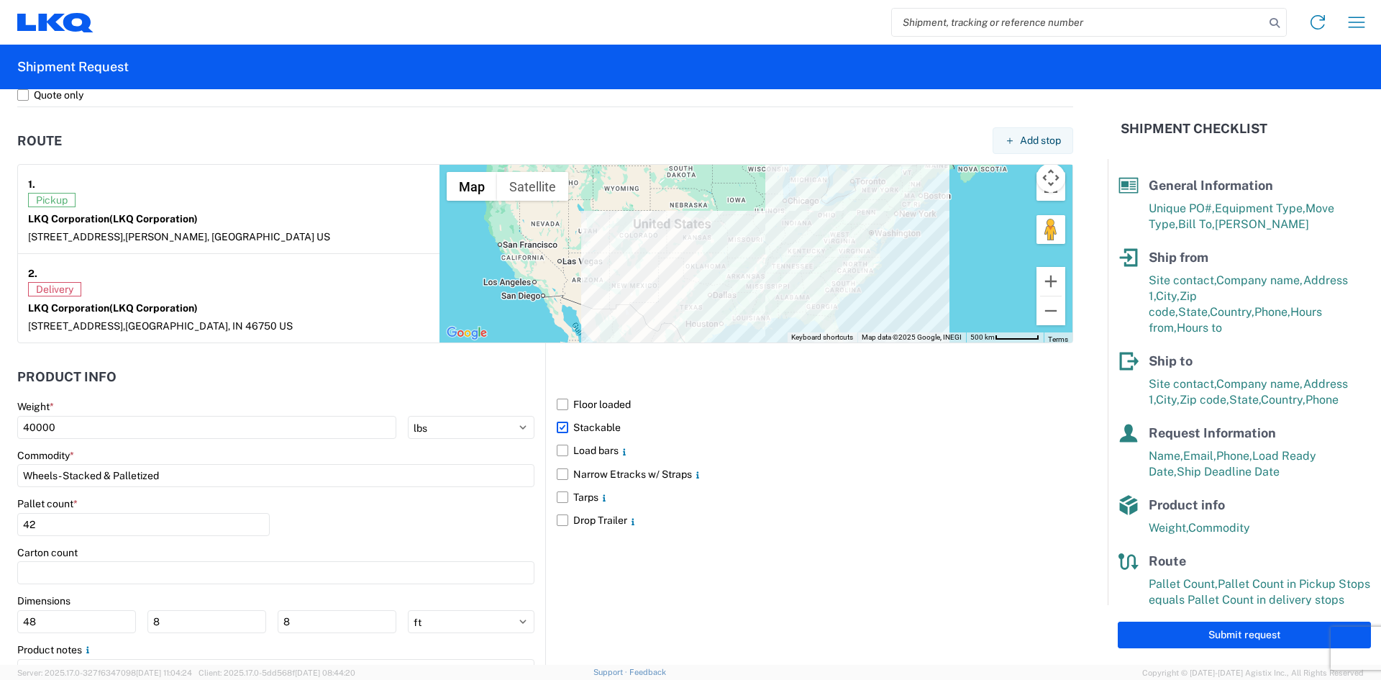
scroll to position [1150, 0]
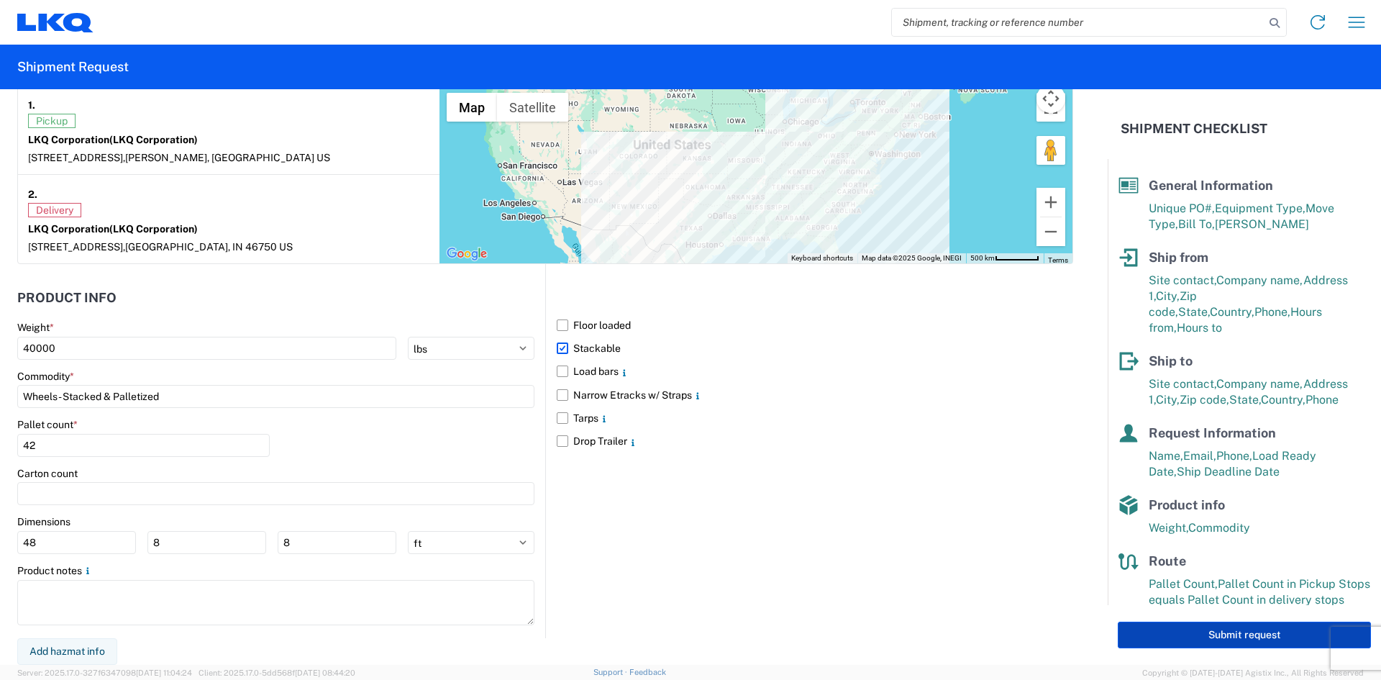
click at [1238, 629] on button "Submit request" at bounding box center [1244, 635] width 253 height 27
select select "TX"
select select "US"
